Goal: Obtain resource: Obtain resource

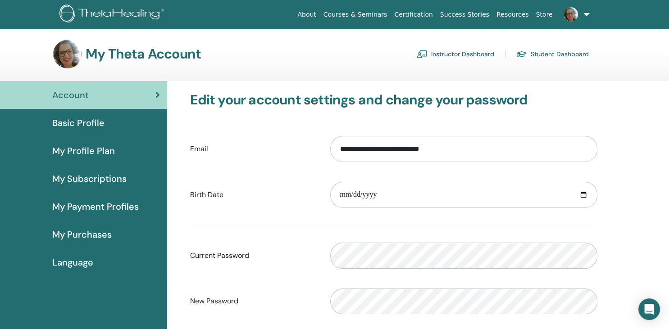
click at [461, 50] on link "Instructor Dashboard" at bounding box center [456, 54] width 78 height 14
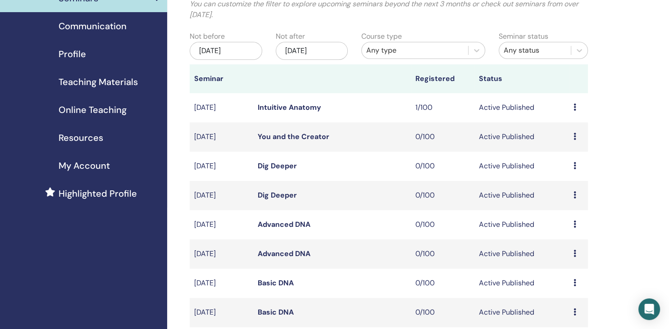
scroll to position [95, 0]
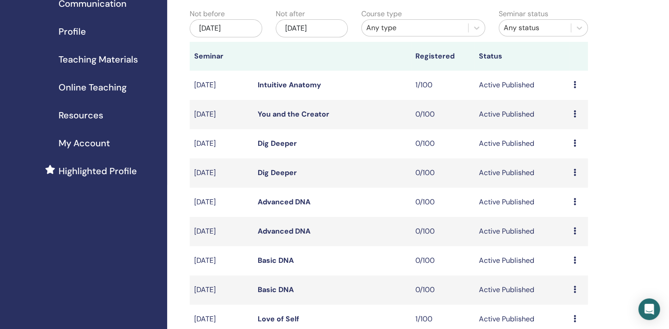
click at [78, 61] on span "Teaching Materials" at bounding box center [98, 60] width 79 height 14
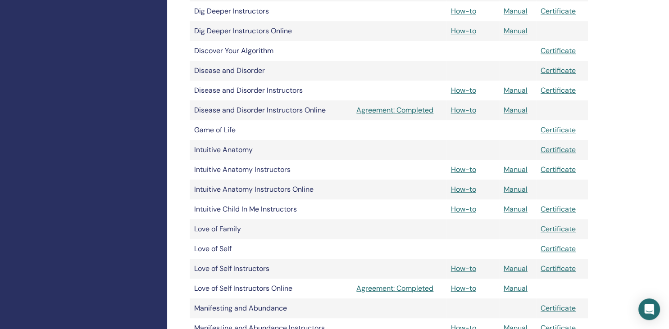
scroll to position [476, 0]
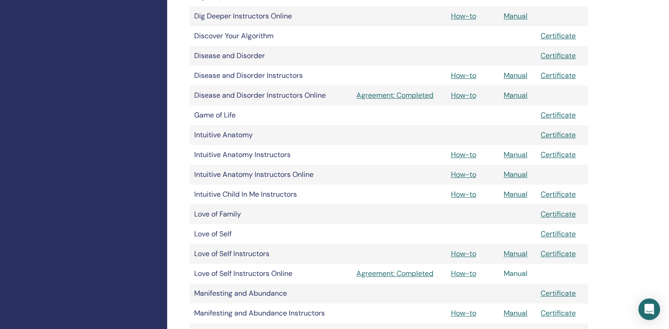
click at [520, 275] on link "Manual" at bounding box center [516, 273] width 24 height 9
